Goal: Task Accomplishment & Management: Complete application form

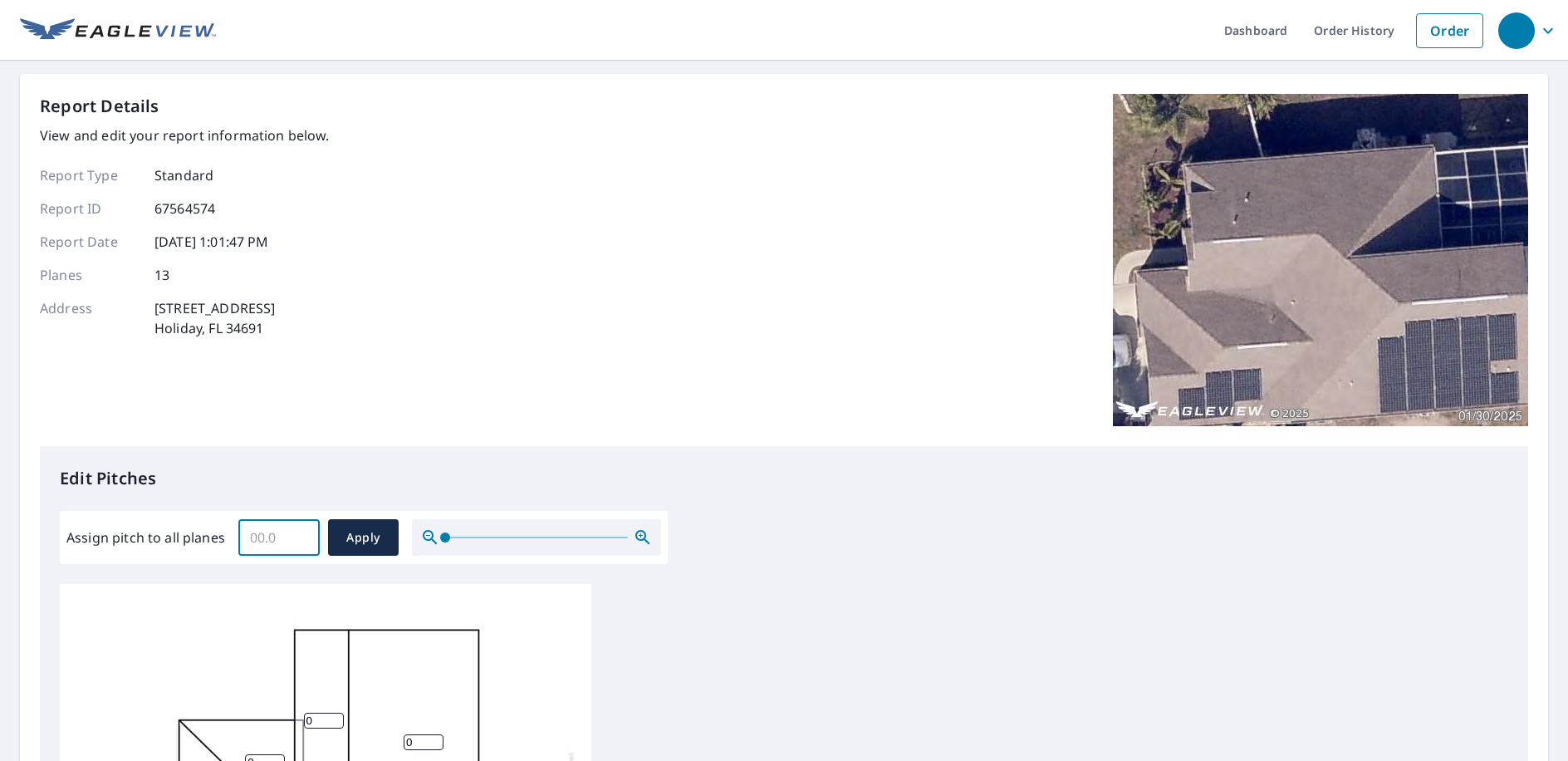
click at [269, 536] on input "Assign pitch to all planes" at bounding box center [279, 537] width 82 height 47
type input "6"
click at [374, 443] on div "Report Details View and edit your report information below. Report Type Standar…" at bounding box center [784, 270] width 1488 height 352
click at [352, 531] on span "Apply" at bounding box center [364, 537] width 44 height 20
type input "6"
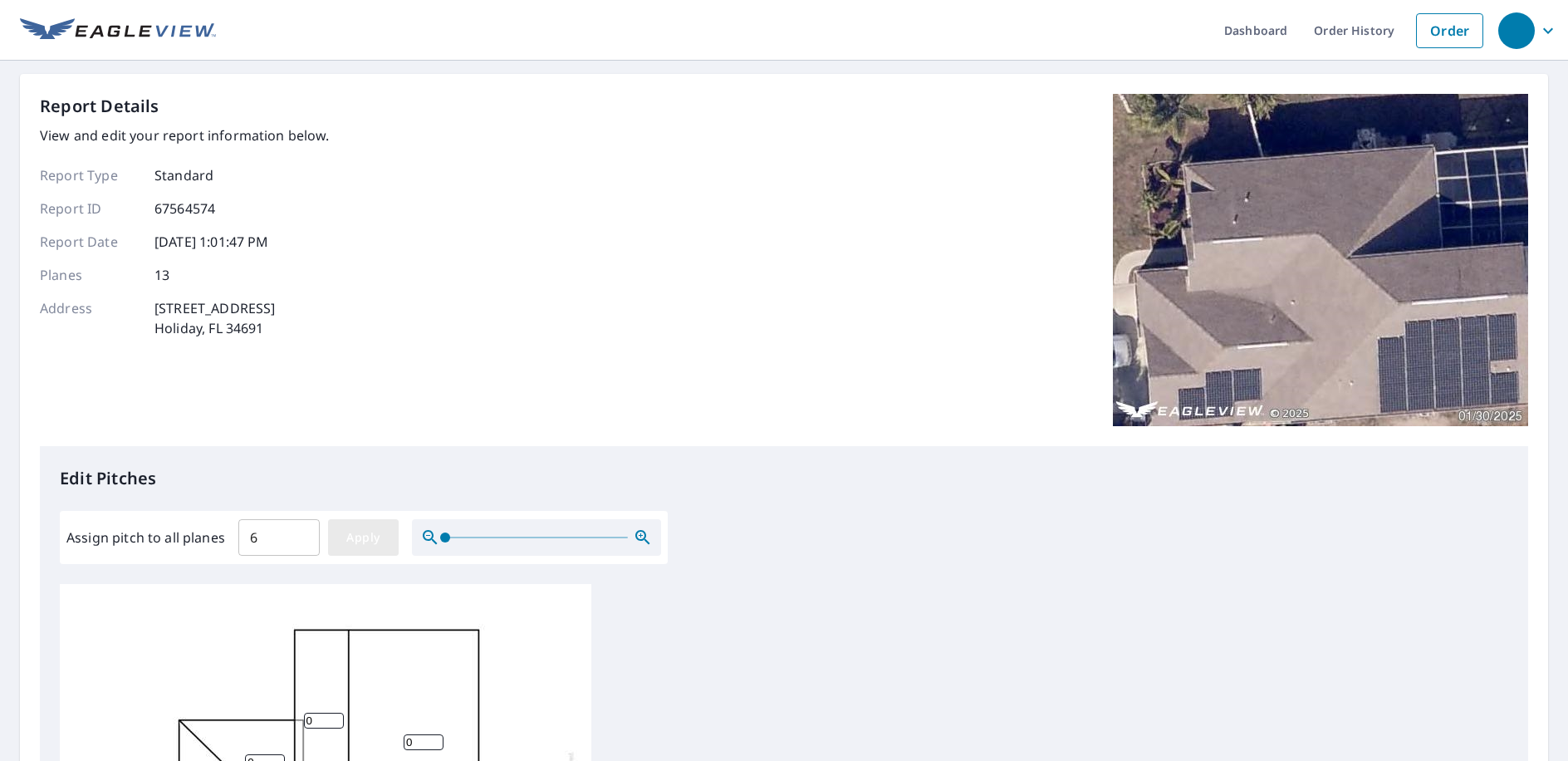
type input "6"
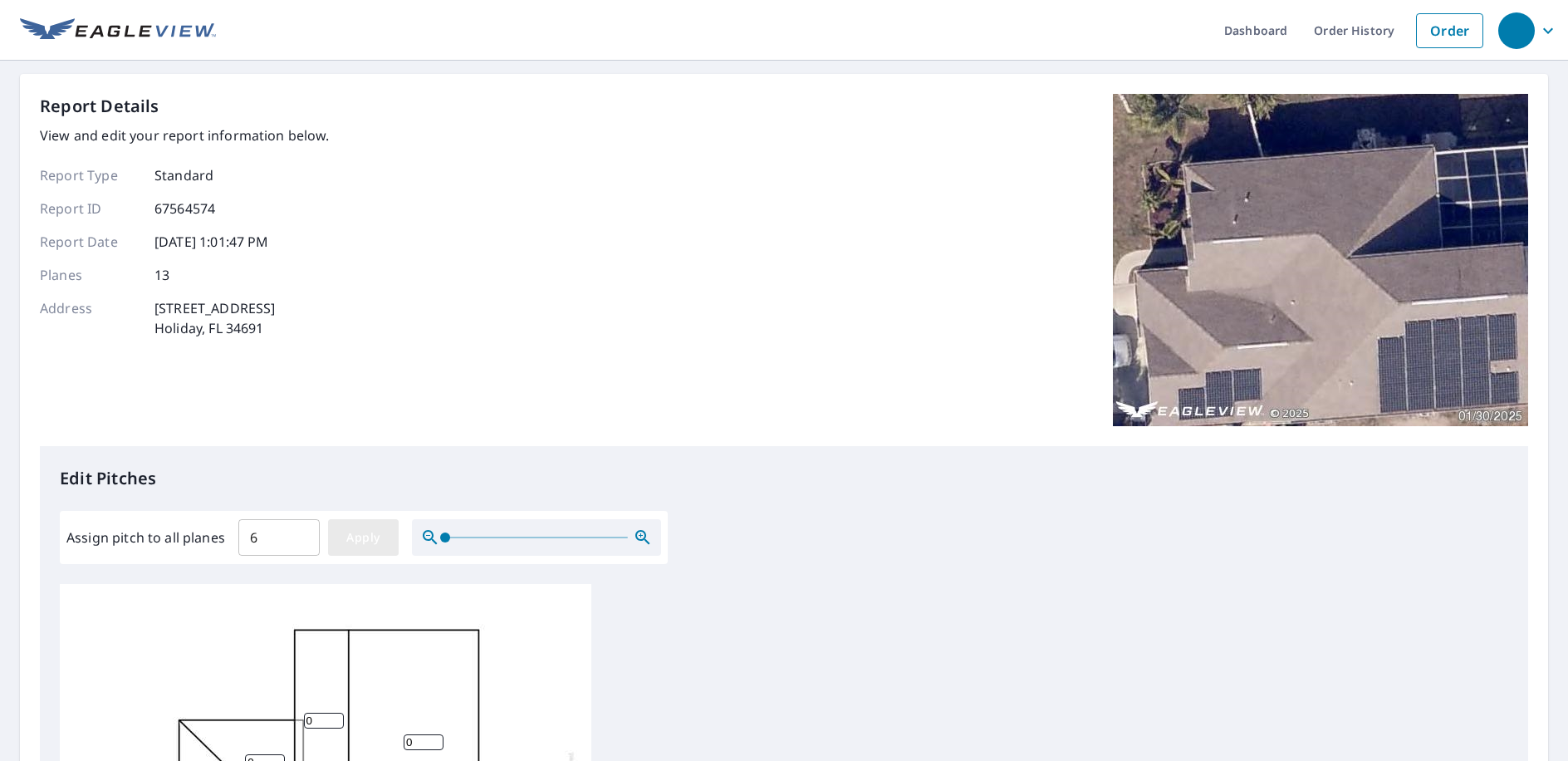
type input "6"
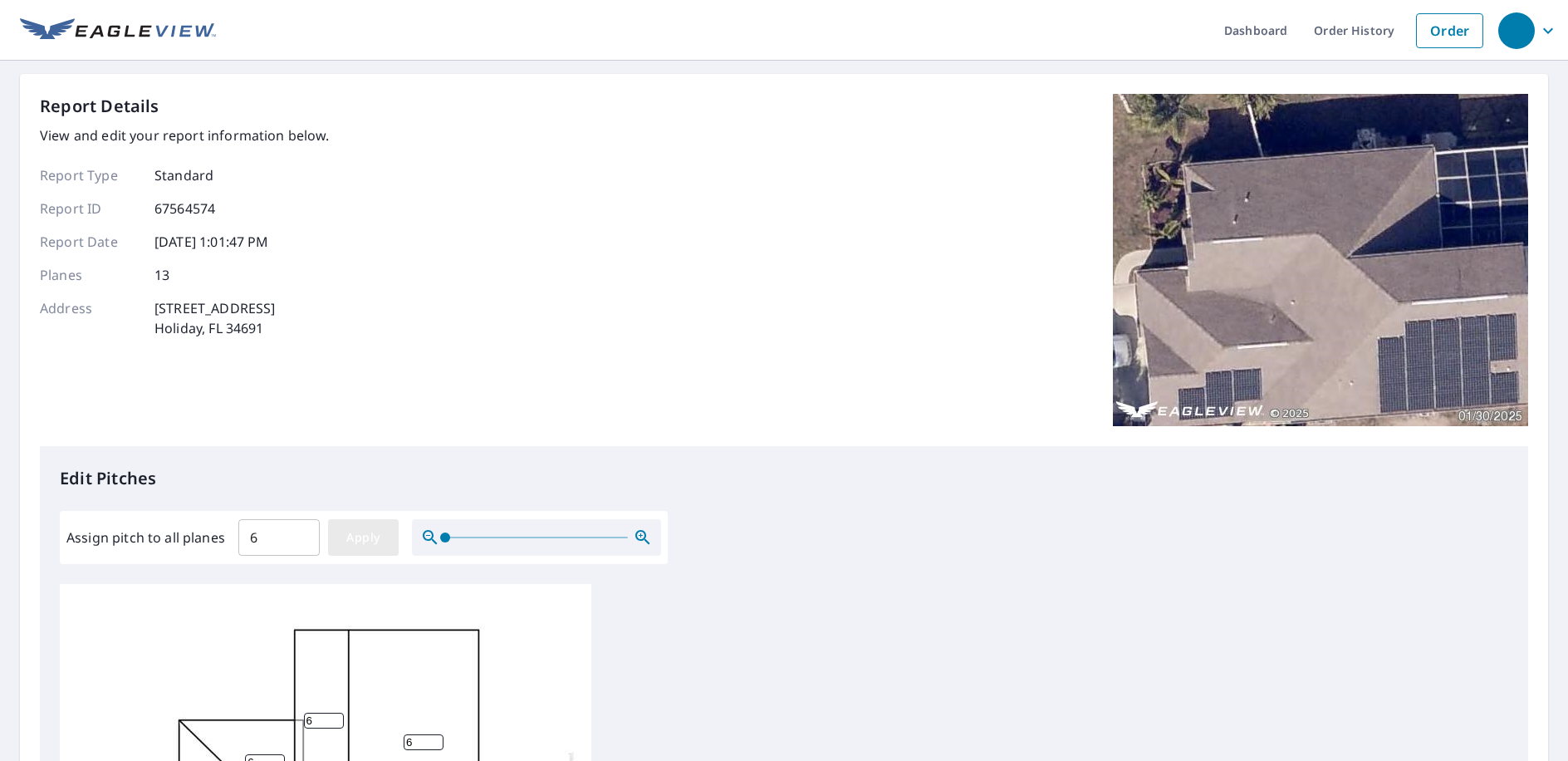
type input "6"
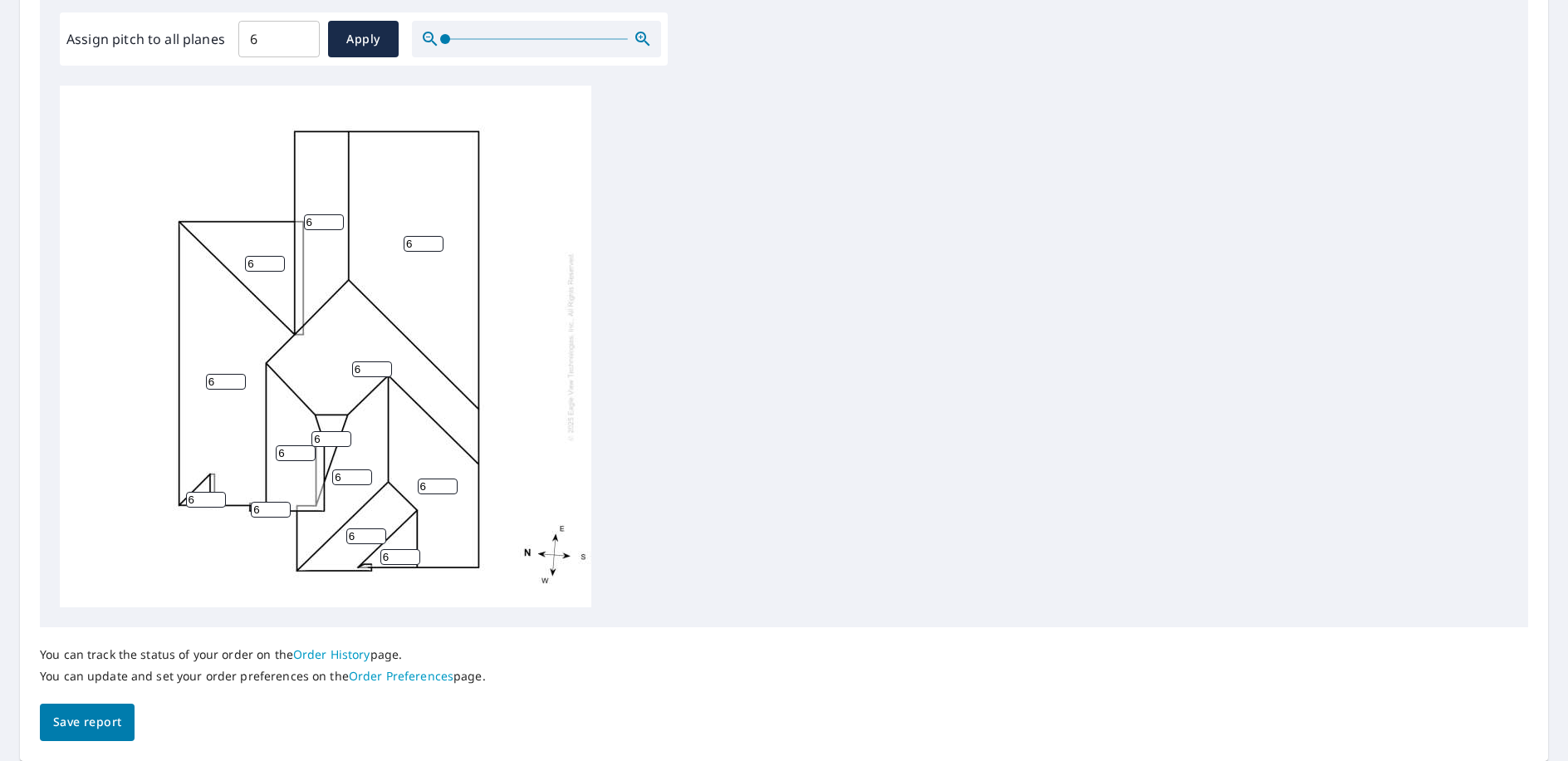
scroll to position [554, 0]
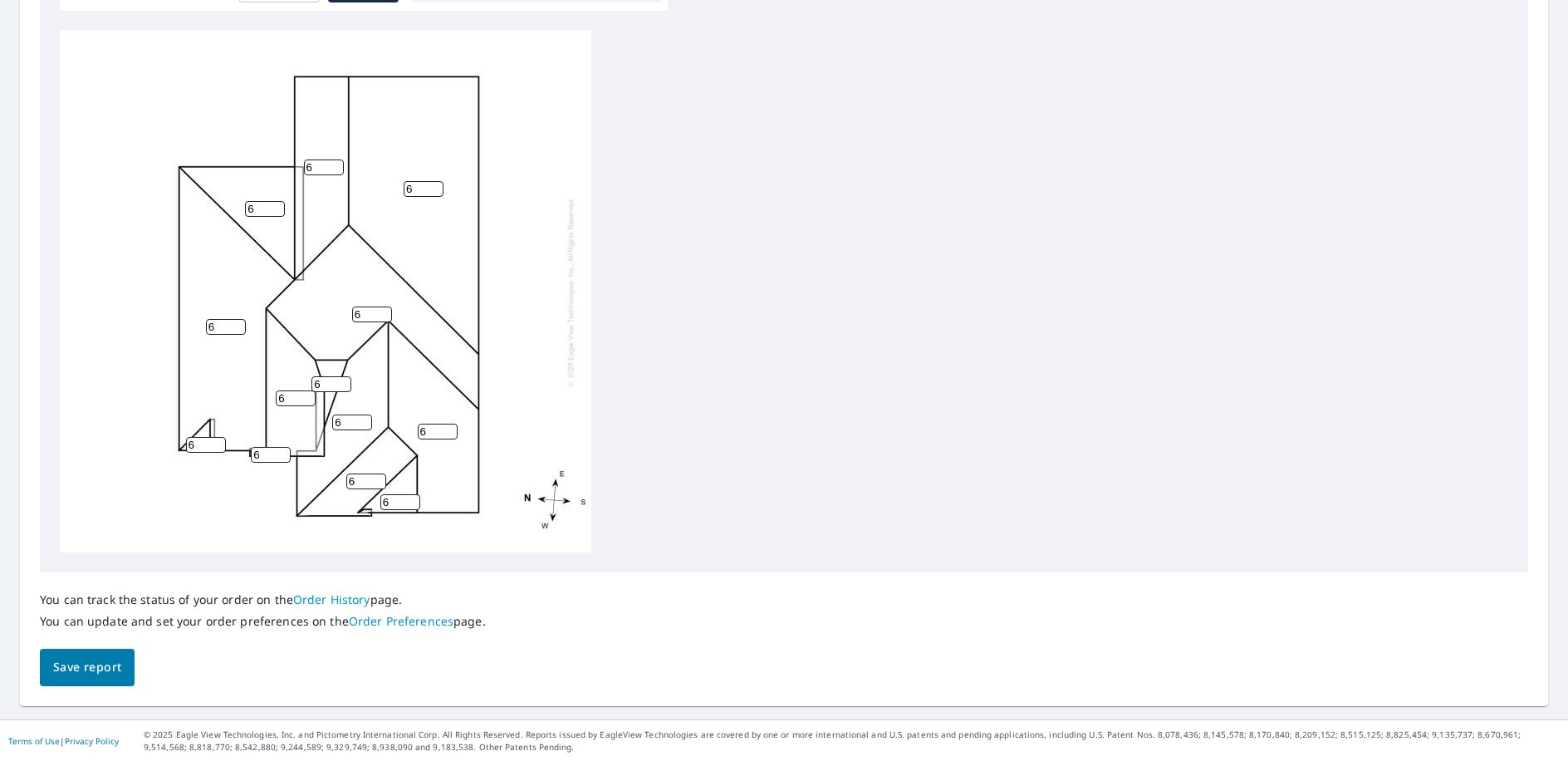
click at [142, 666] on div "You can track the status of your order on the Order History page. You can updat…" at bounding box center [784, 629] width 1488 height 114
click at [102, 658] on span "Save report" at bounding box center [88, 667] width 68 height 20
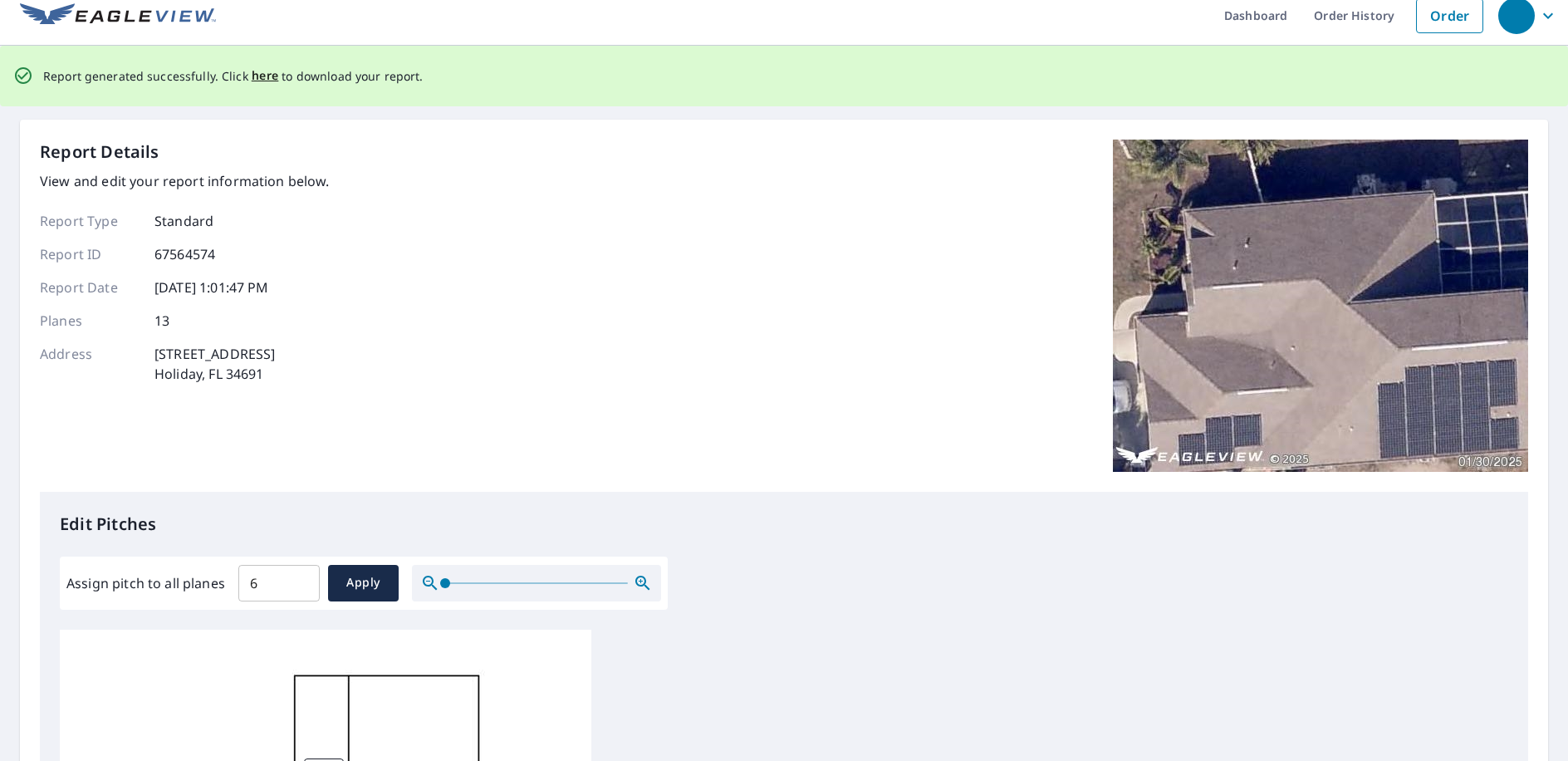
scroll to position [0, 0]
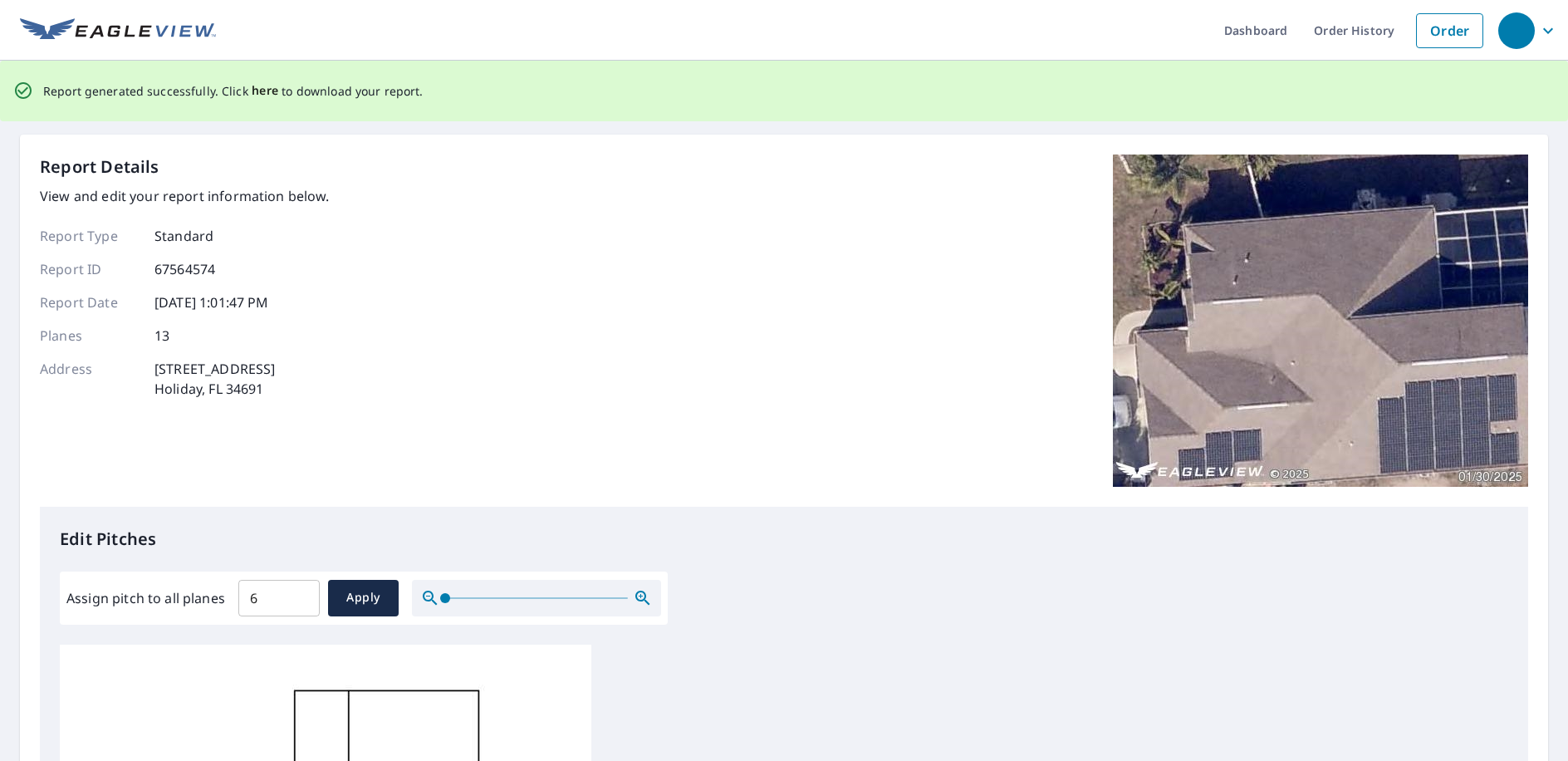
click at [259, 89] on span "here" at bounding box center [265, 91] width 27 height 20
